Goal: Task Accomplishment & Management: Manage account settings

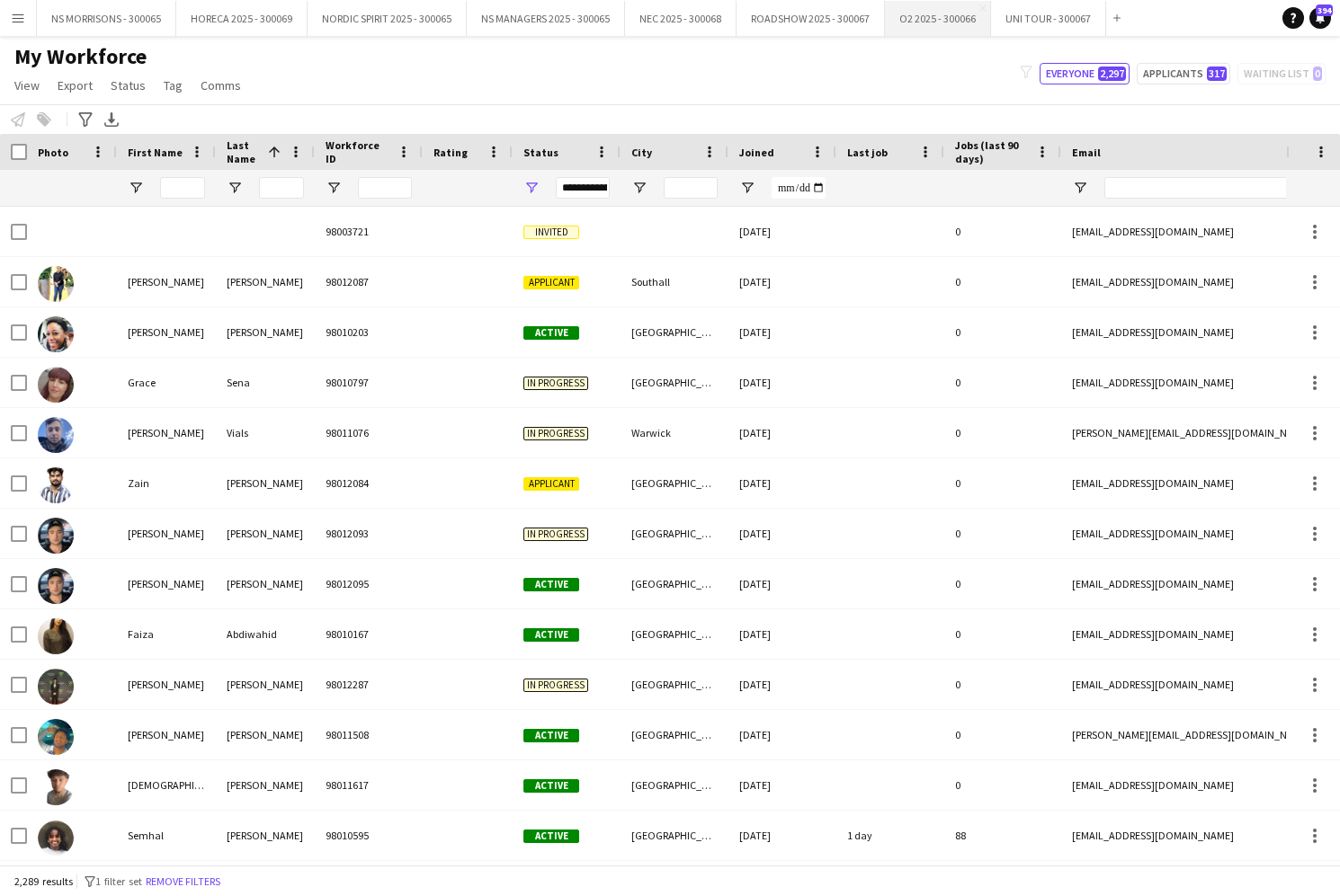
click at [931, 24] on button "O2 2025 - 300066 Close" at bounding box center [937, 18] width 106 height 35
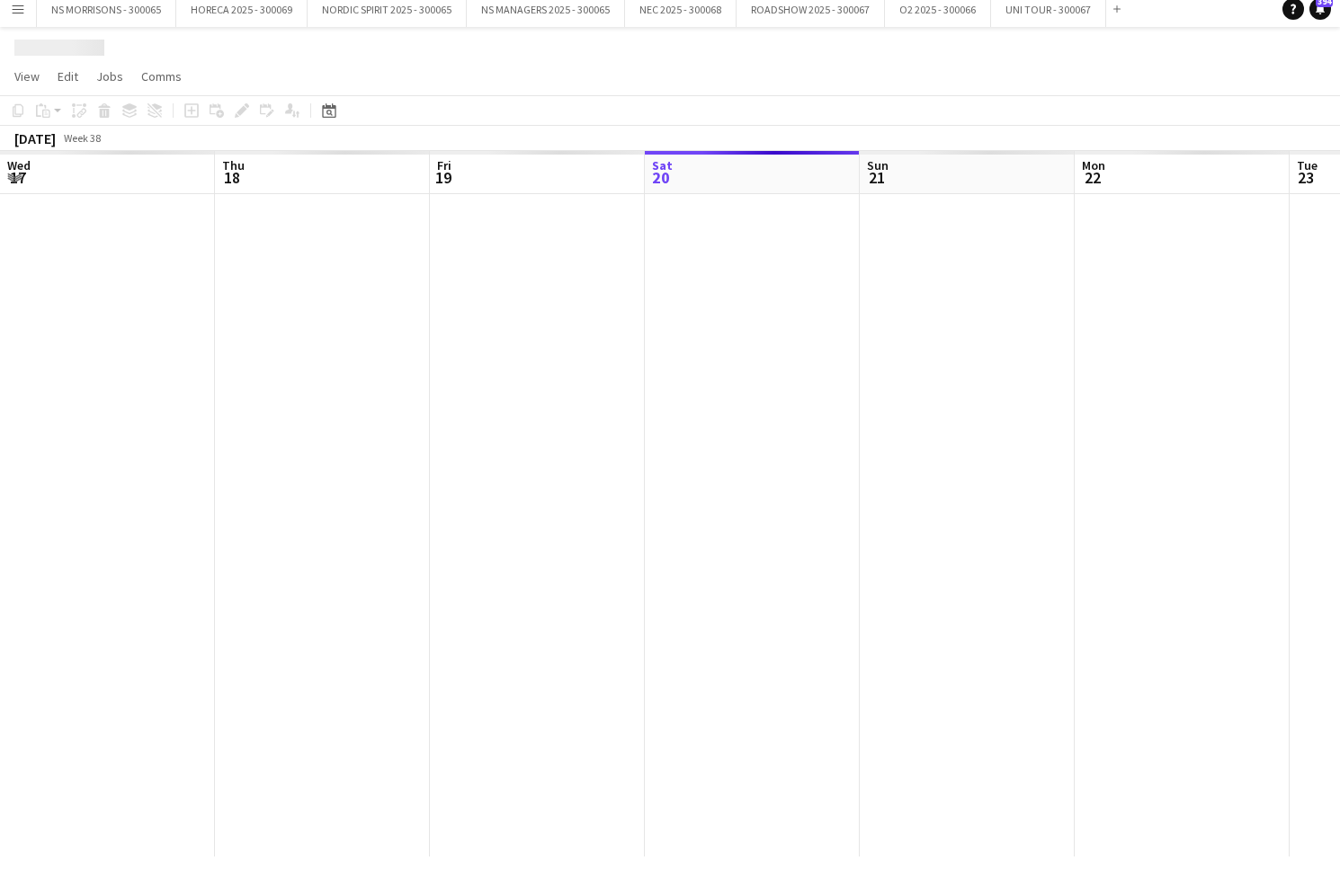
scroll to position [0, 430]
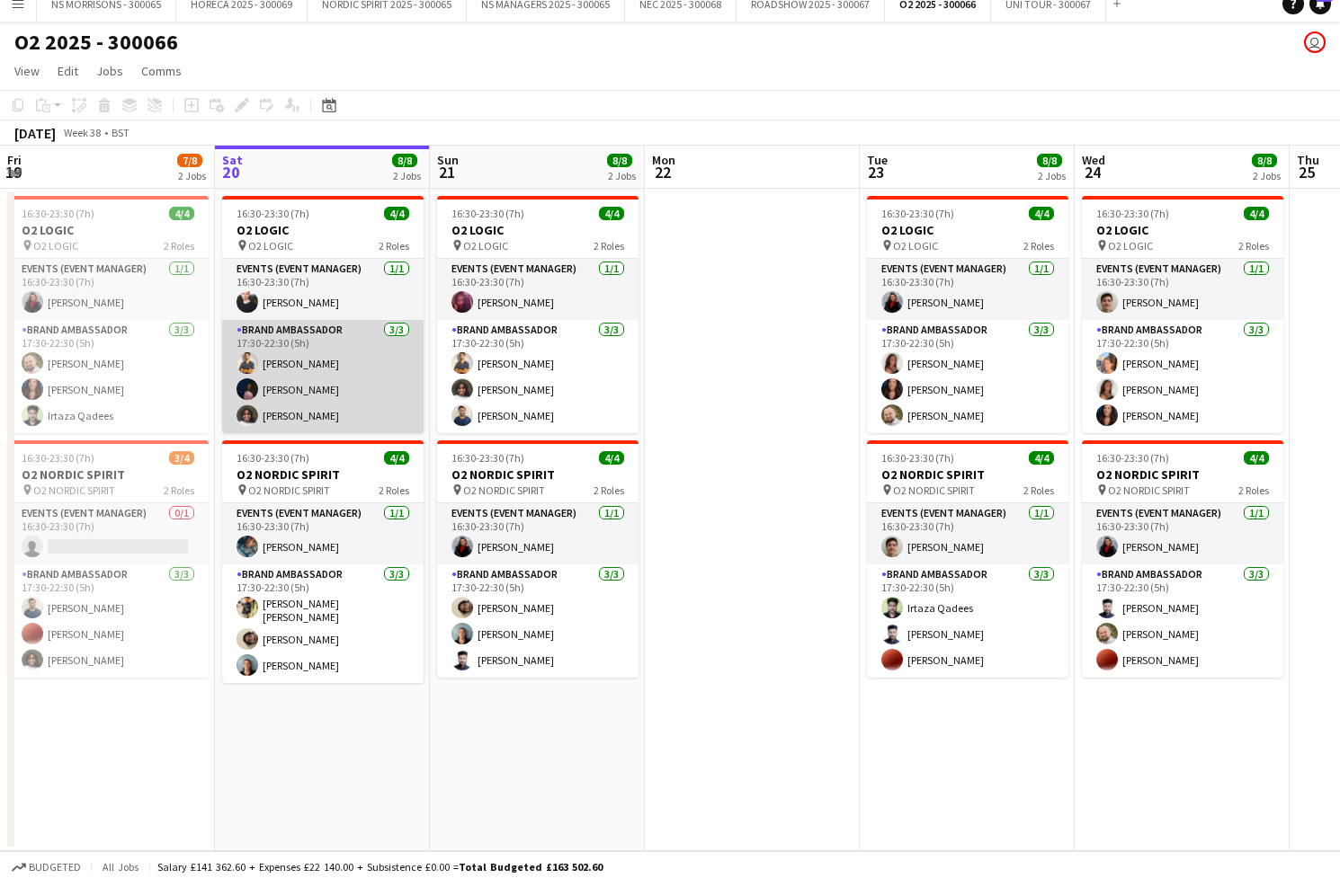
click at [295, 382] on app-card-role "Brand Ambassador [DATE] 17:30-22:30 (5h) Muhammad [PERSON_NAME] [PERSON_NAME] […" at bounding box center [322, 390] width 202 height 113
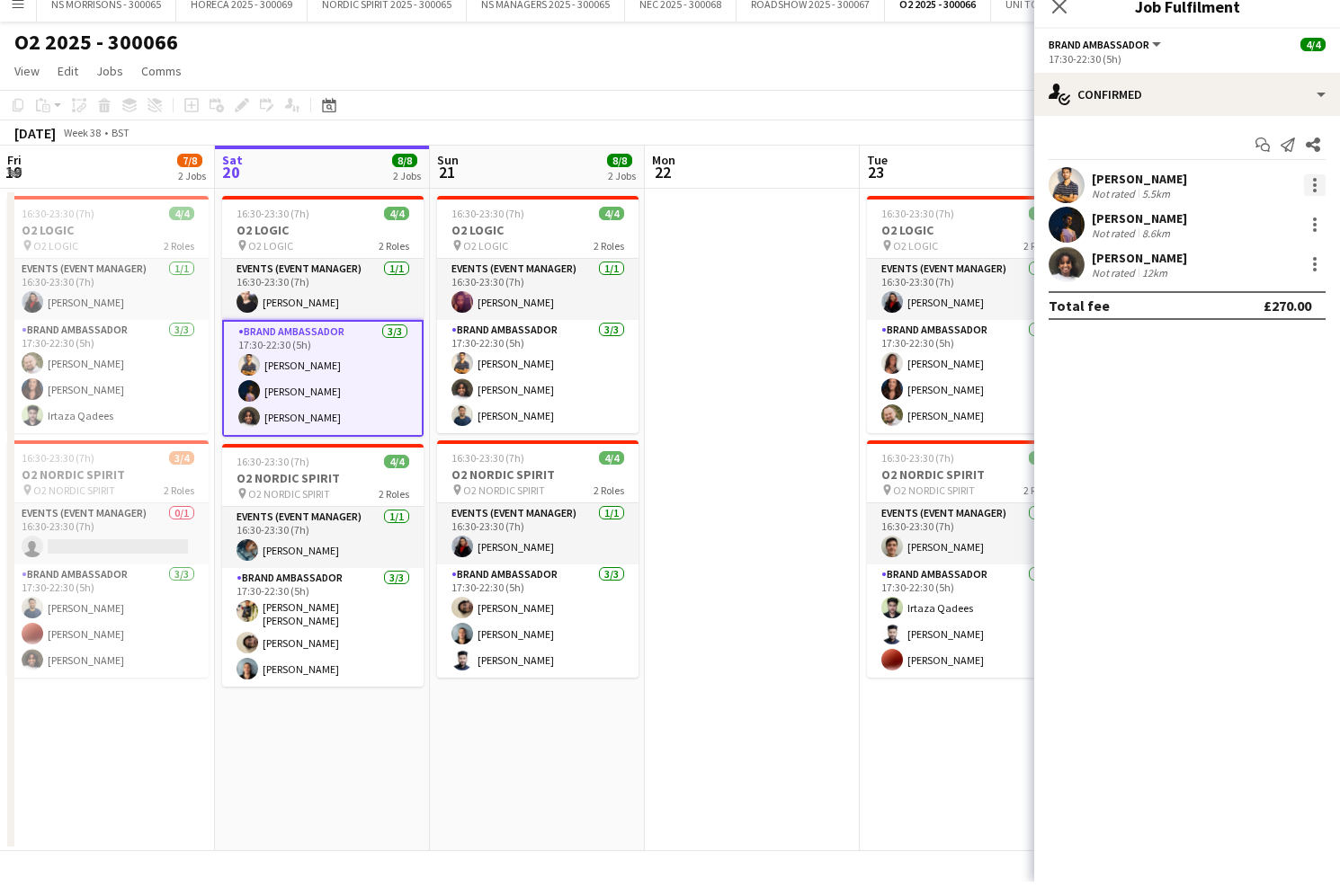
click at [1310, 189] on div at bounding box center [1314, 199] width 21 height 21
drag, startPoint x: 1242, startPoint y: 385, endPoint x: 1223, endPoint y: 349, distance: 40.7
click at [1242, 397] on span "Remove" at bounding box center [1226, 405] width 54 height 16
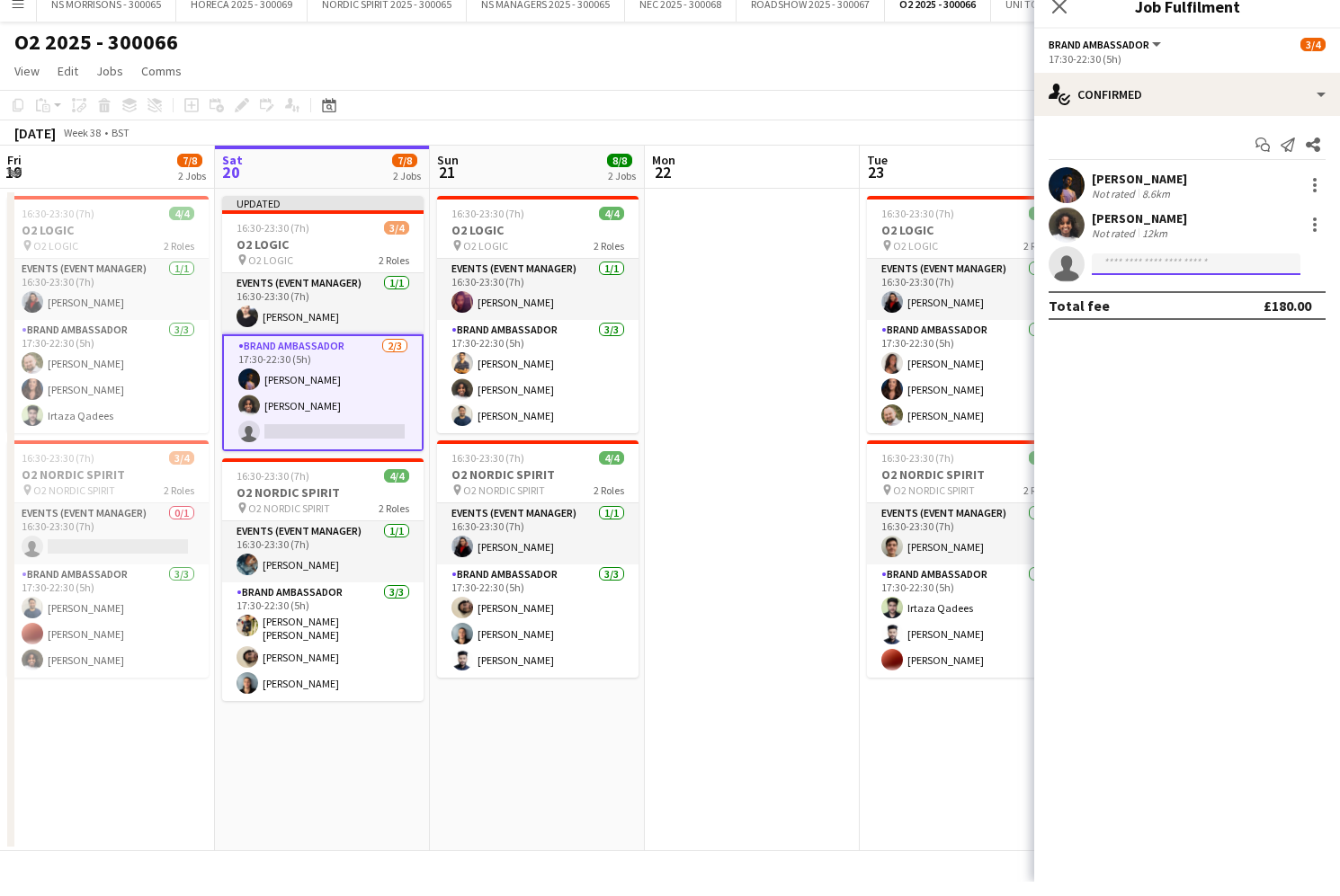
click at [1116, 268] on input at bounding box center [1196, 278] width 209 height 21
drag, startPoint x: 1151, startPoint y: 310, endPoint x: 1159, endPoint y: 350, distance: 40.8
click at [1130, 268] on input "***" at bounding box center [1196, 278] width 209 height 21
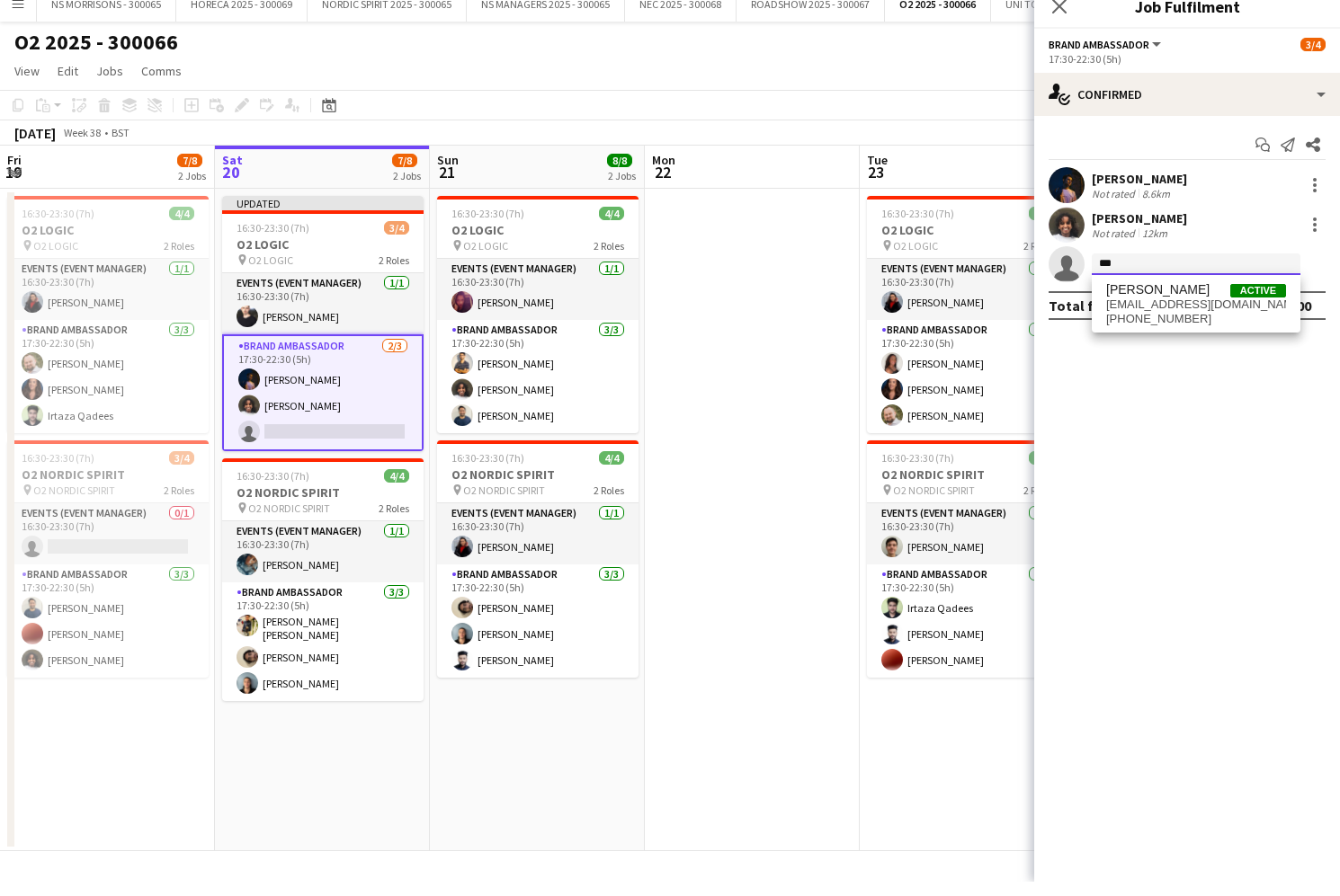
type input "***"
click at [1152, 312] on span "[EMAIL_ADDRESS][DOMAIN_NAME]" at bounding box center [1196, 319] width 179 height 15
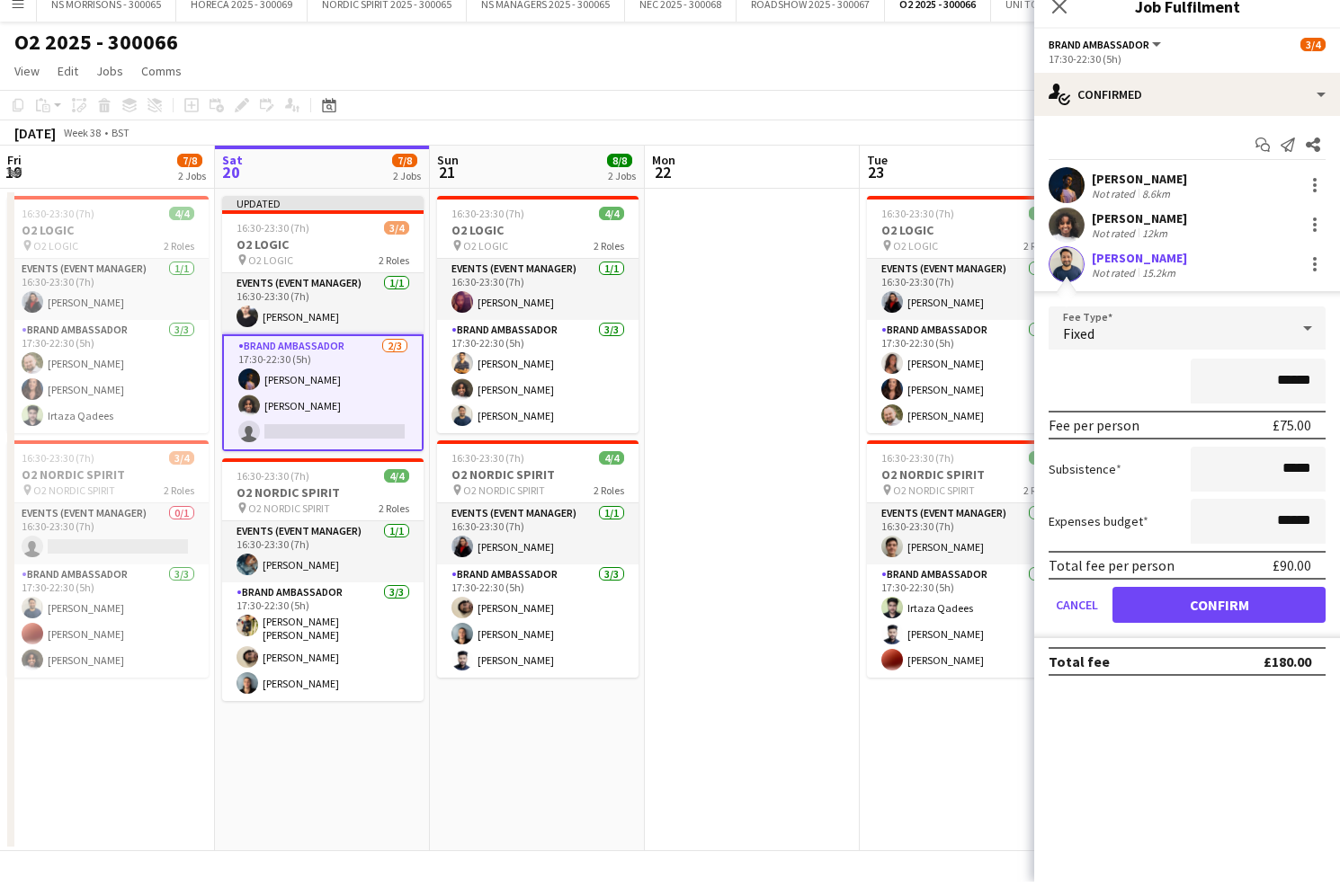
click at [1162, 602] on button "Confirm" at bounding box center [1219, 619] width 214 height 36
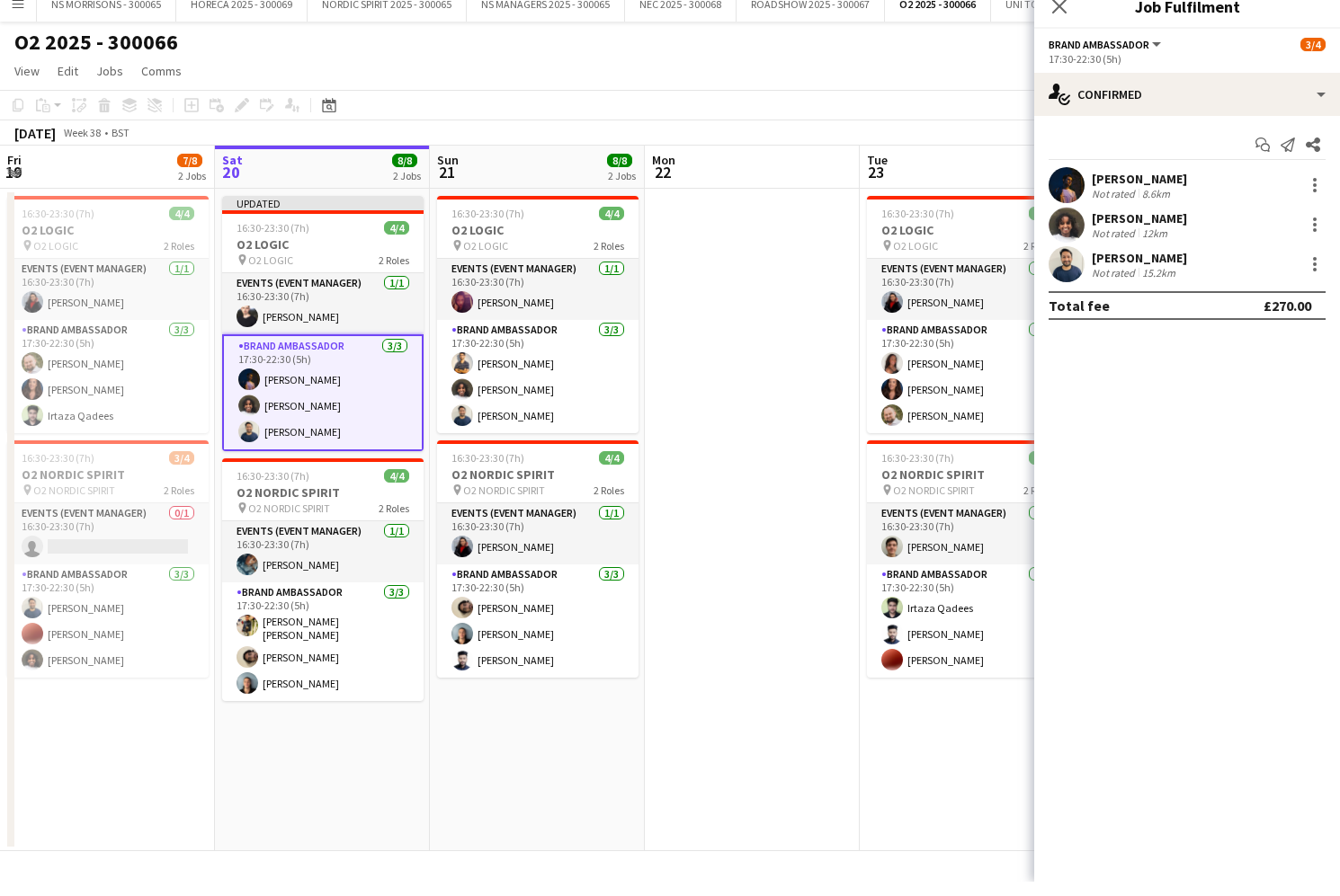
click at [770, 417] on app-date-cell at bounding box center [753, 534] width 215 height 662
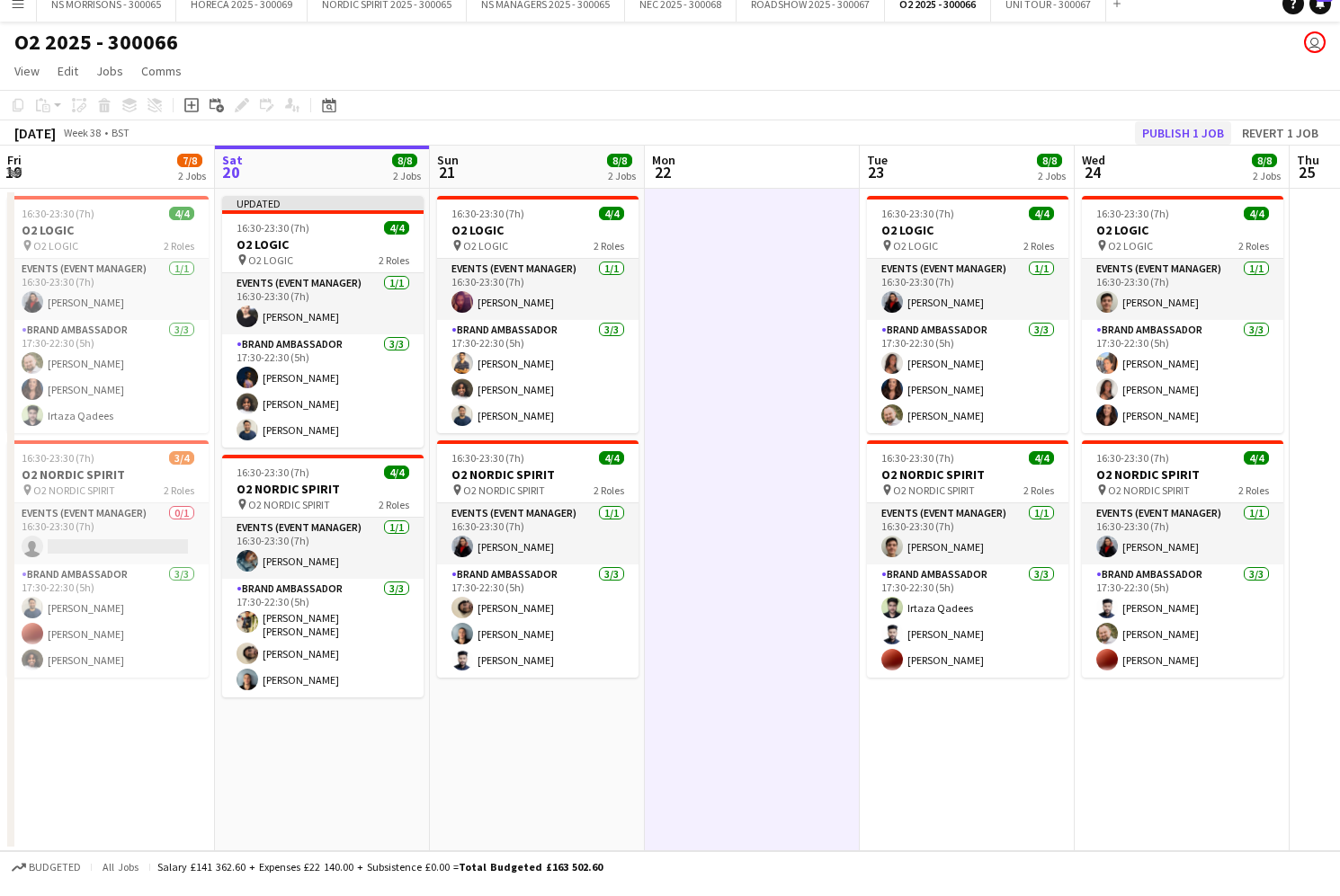
click at [1169, 136] on button "Publish 1 job" at bounding box center [1183, 147] width 97 height 23
